Goal: Information Seeking & Learning: Learn about a topic

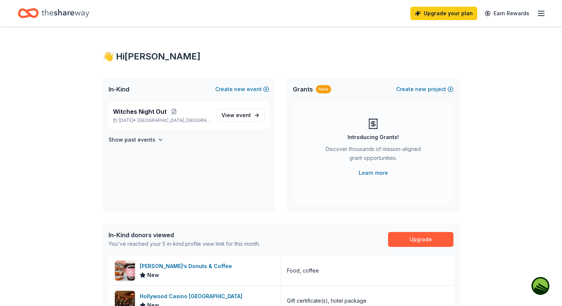
click at [543, 12] on icon "button" at bounding box center [541, 13] width 9 height 9
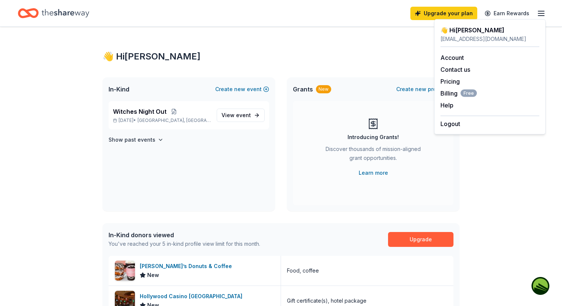
click at [391, 51] on div "👋 Hi Kimberly" at bounding box center [281, 57] width 357 height 12
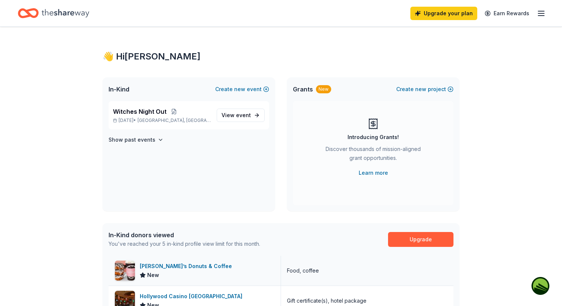
click at [188, 269] on div "Stan’s Donuts & Coffee" at bounding box center [187, 266] width 95 height 9
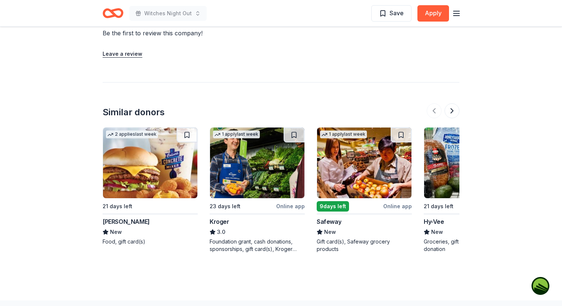
scroll to position [742, 0]
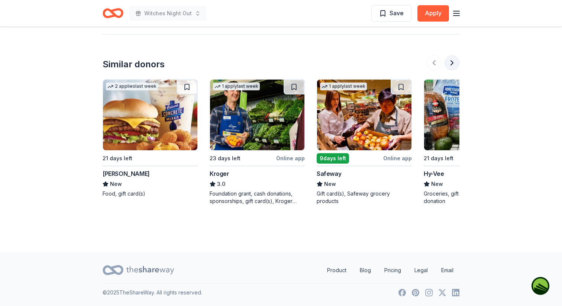
click at [450, 64] on button at bounding box center [452, 62] width 15 height 15
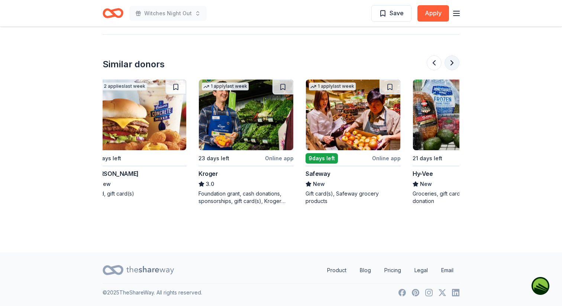
scroll to position [0, 321]
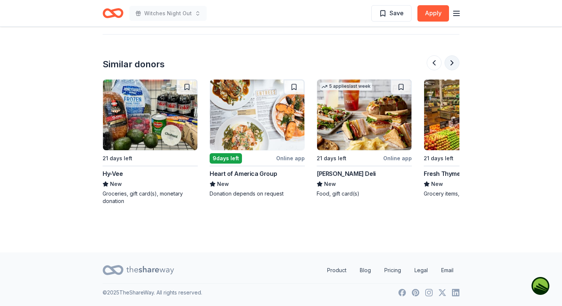
click at [451, 66] on button at bounding box center [452, 62] width 15 height 15
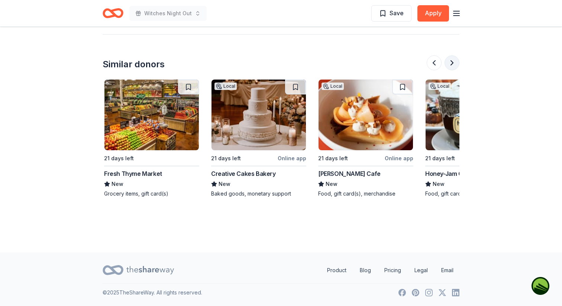
scroll to position [0, 643]
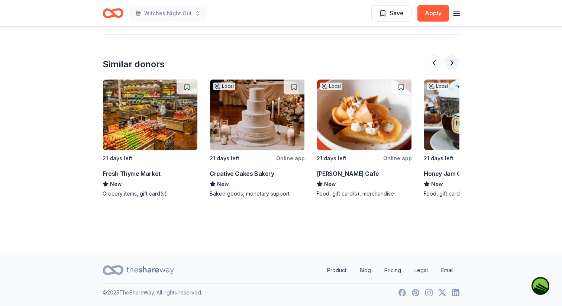
click at [453, 66] on button at bounding box center [452, 62] width 15 height 15
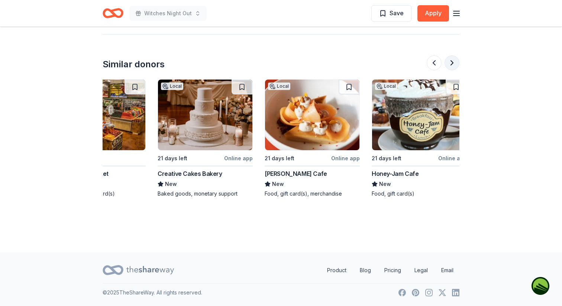
scroll to position [0, 702]
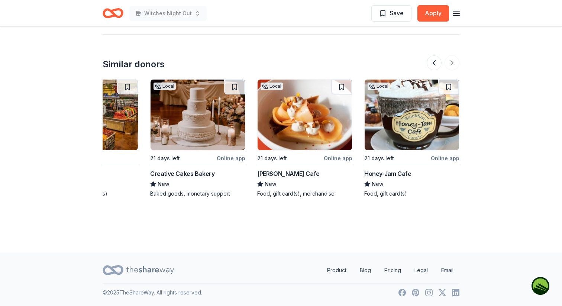
click at [457, 13] on line "button" at bounding box center [457, 13] width 6 height 0
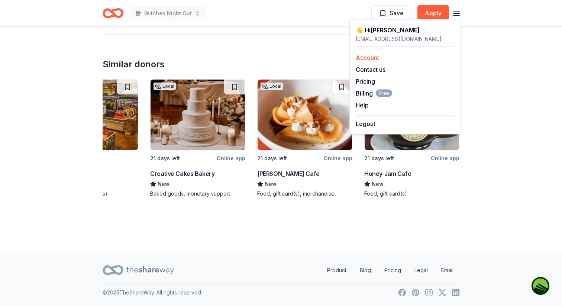
click at [367, 60] on link "Account" at bounding box center [367, 57] width 23 height 7
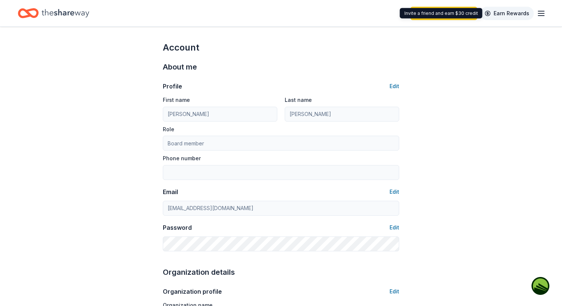
click at [506, 12] on link "Earn Rewards" at bounding box center [508, 13] width 54 height 13
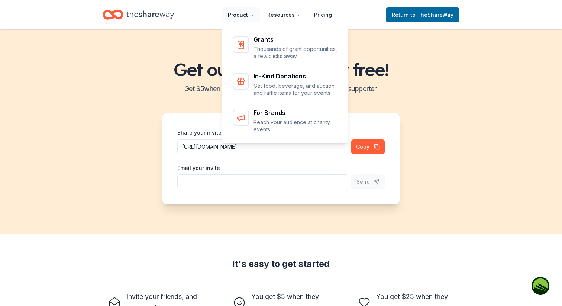
click at [243, 14] on button "Product" at bounding box center [241, 14] width 38 height 15
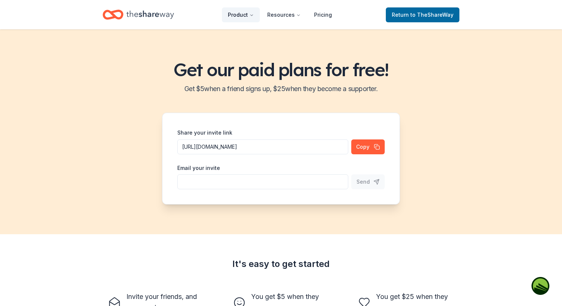
click at [243, 14] on button "Product" at bounding box center [241, 14] width 38 height 15
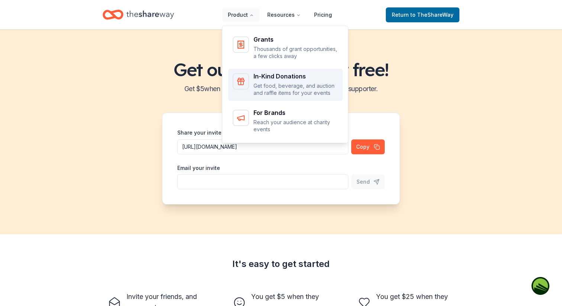
click at [276, 77] on div "In-Kind Donations" at bounding box center [296, 76] width 85 height 6
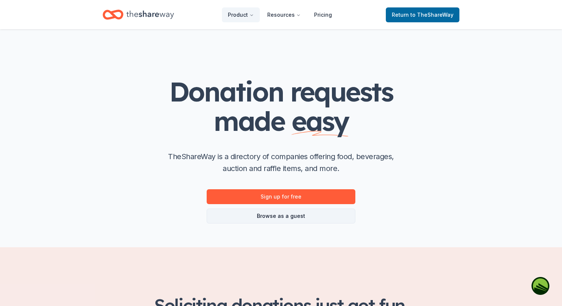
click at [307, 219] on link "Browse as a guest" at bounding box center [281, 216] width 149 height 15
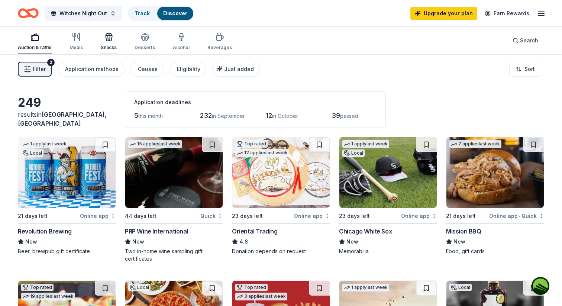
click at [106, 43] on div "Snacks" at bounding box center [109, 42] width 16 height 18
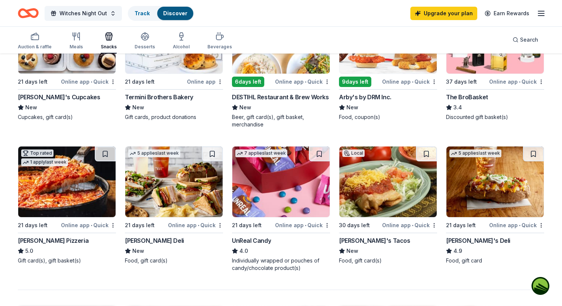
scroll to position [406, 0]
click at [141, 38] on icon "button" at bounding box center [145, 36] width 9 height 9
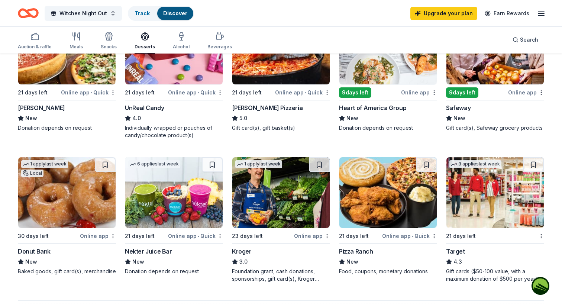
scroll to position [405, 0]
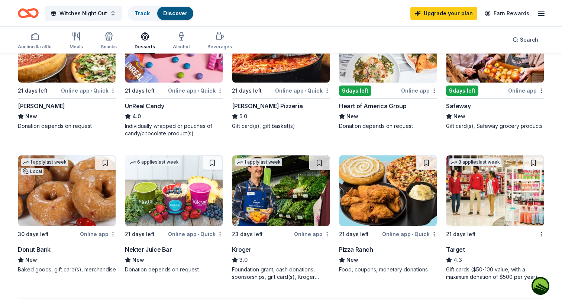
click at [386, 201] on img at bounding box center [388, 190] width 97 height 71
